Goal: Task Accomplishment & Management: Use online tool/utility

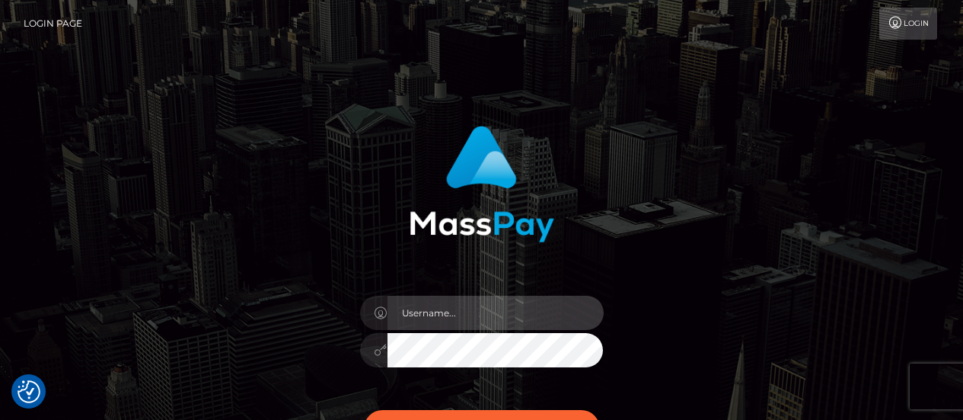
click at [431, 315] on input "text" at bounding box center [496, 313] width 216 height 34
type input "[PERSON_NAME].[PERSON_NAME]"
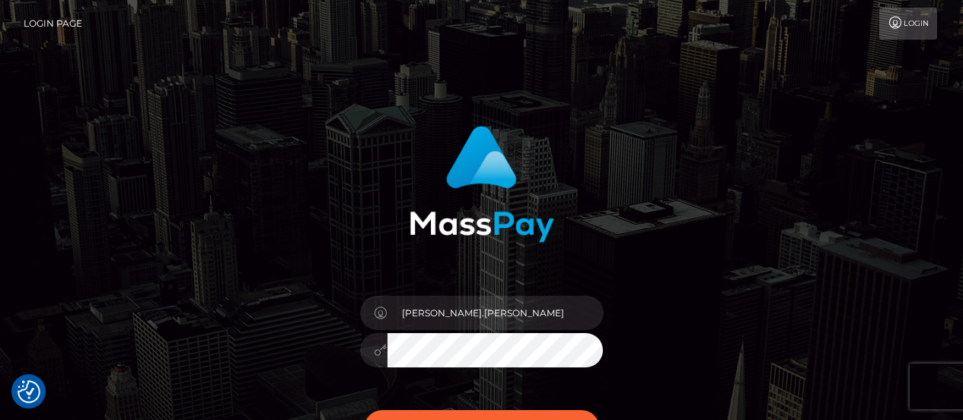
scroll to position [197, 0]
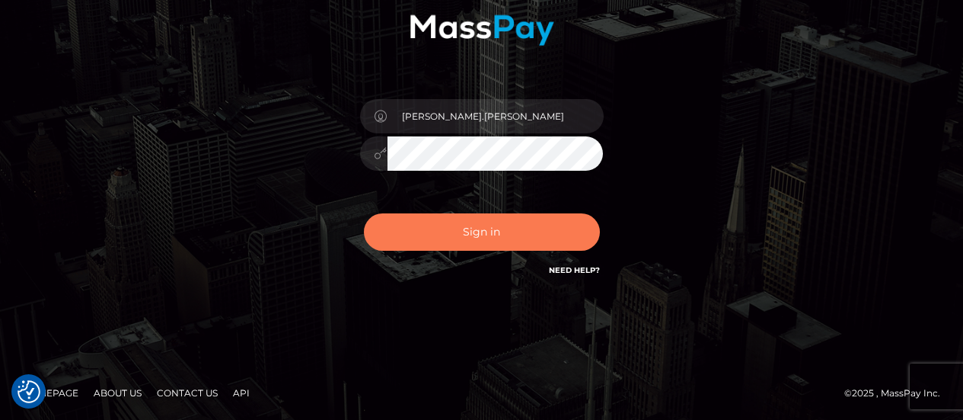
click at [473, 242] on button "Sign in" at bounding box center [482, 231] width 236 height 37
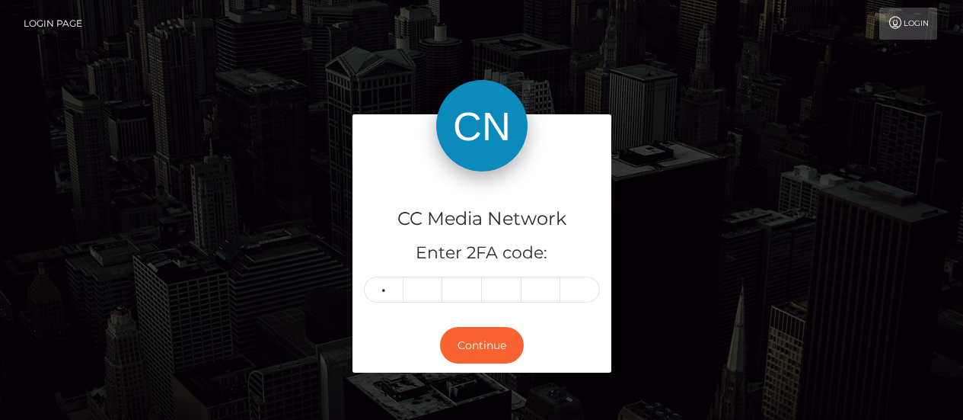
type input "8"
type input "4"
type input "9"
type input "6"
type input "3"
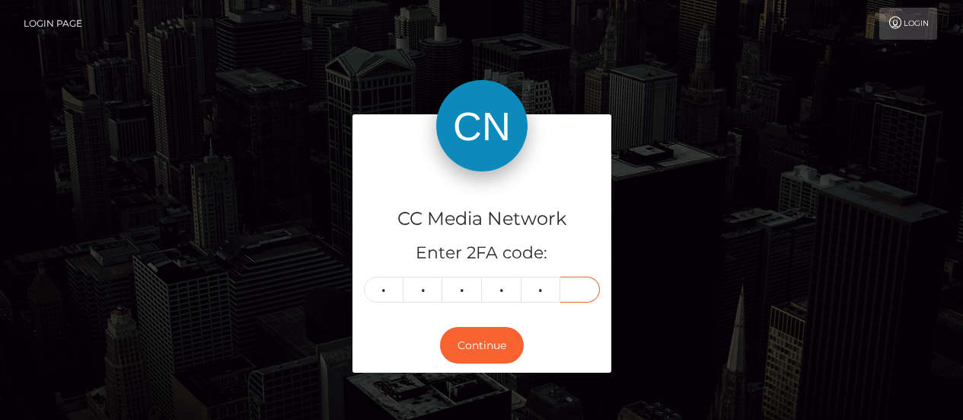
type input "1"
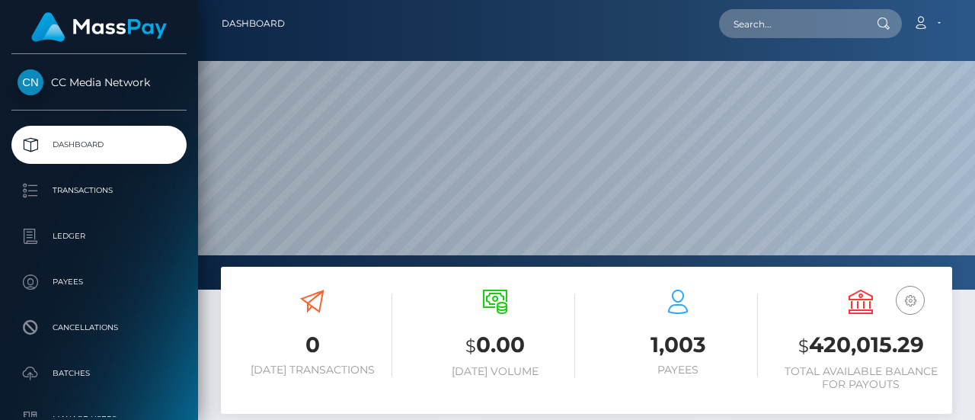
scroll to position [270, 228]
click at [780, 32] on input "text" at bounding box center [790, 23] width 143 height 29
paste input "[EMAIL_ADDRESS][DOMAIN_NAME]"
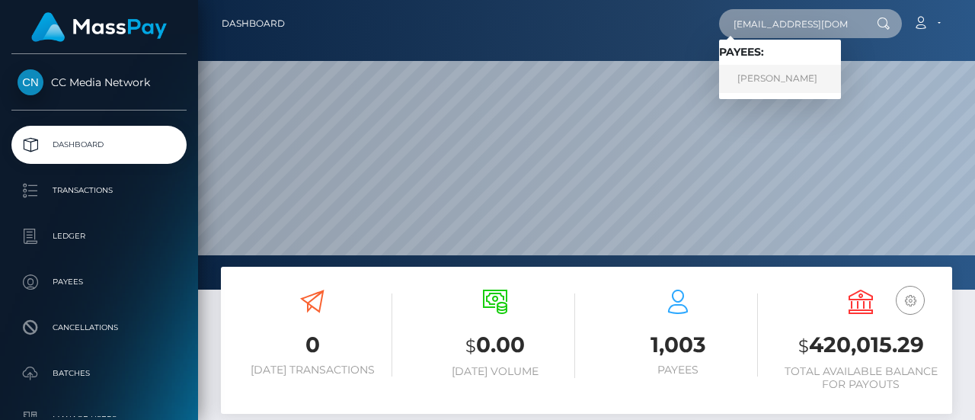
type input "[EMAIL_ADDRESS][DOMAIN_NAME]"
click at [755, 74] on link "Olga Mihailovna Vorobeva" at bounding box center [780, 79] width 122 height 28
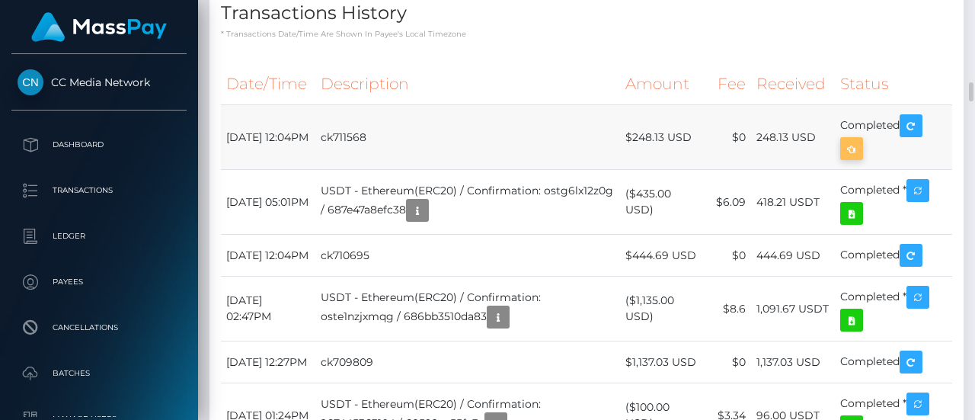
scroll to position [183, 228]
click at [851, 158] on icon "button" at bounding box center [851, 148] width 18 height 19
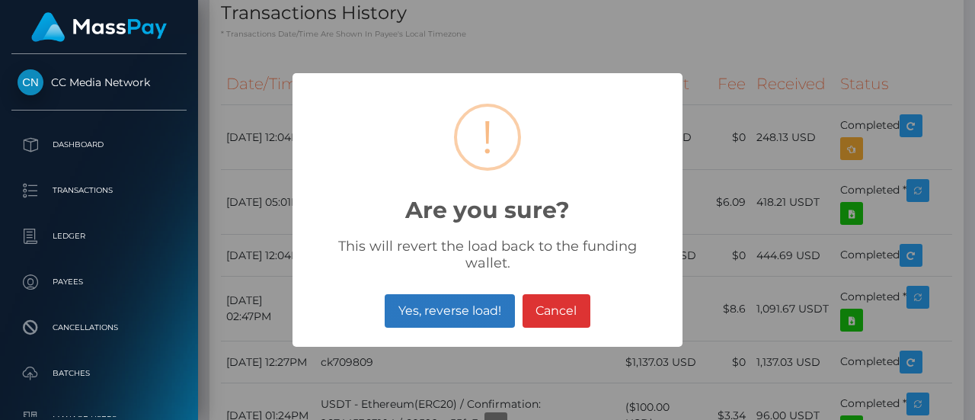
click at [479, 299] on button "Yes, reverse load!" at bounding box center [449, 311] width 129 height 34
